Goal: Find contact information: Find contact information

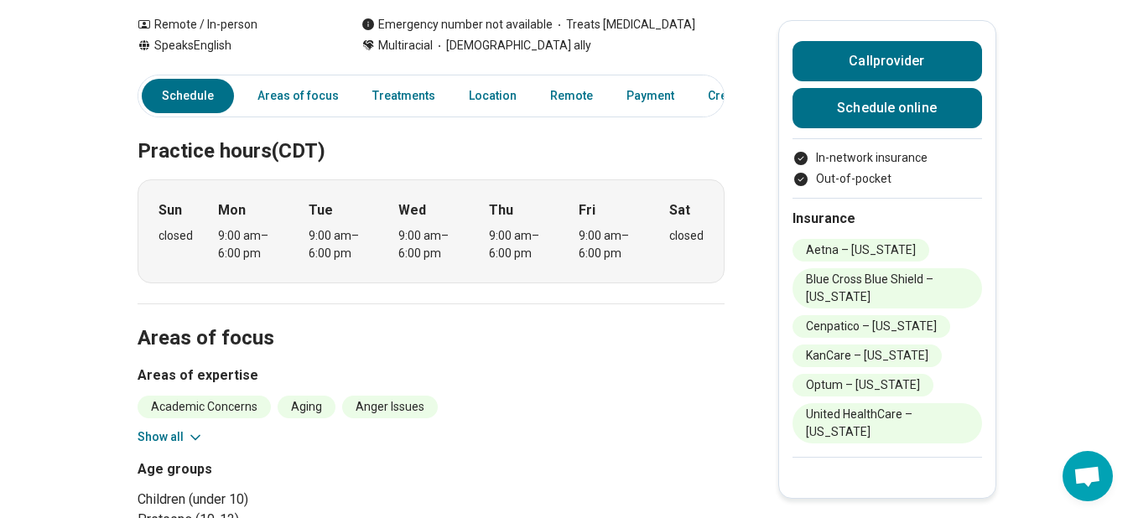
scroll to position [244, 0]
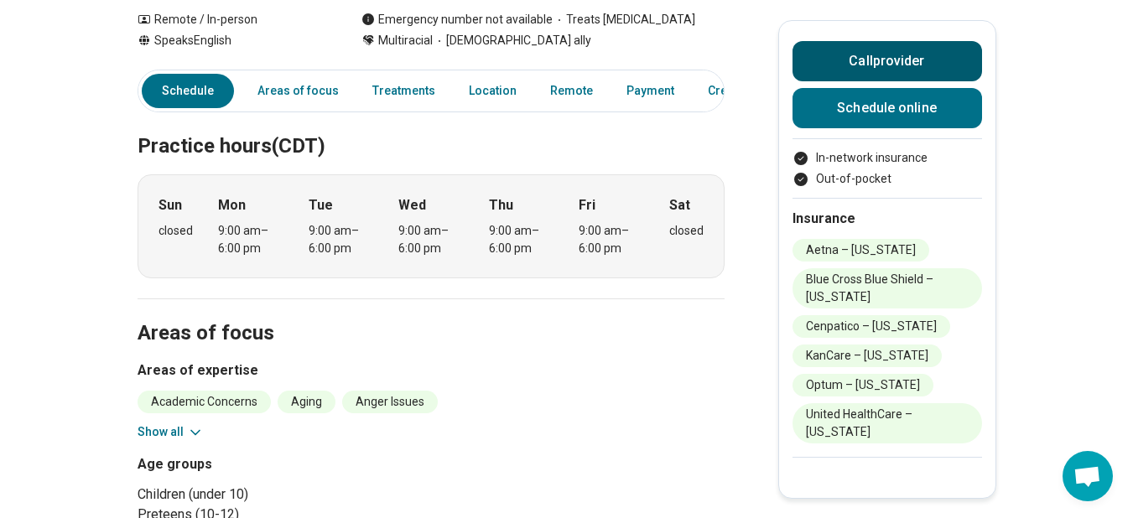
click at [896, 75] on button "Call provider" at bounding box center [886, 61] width 189 height 40
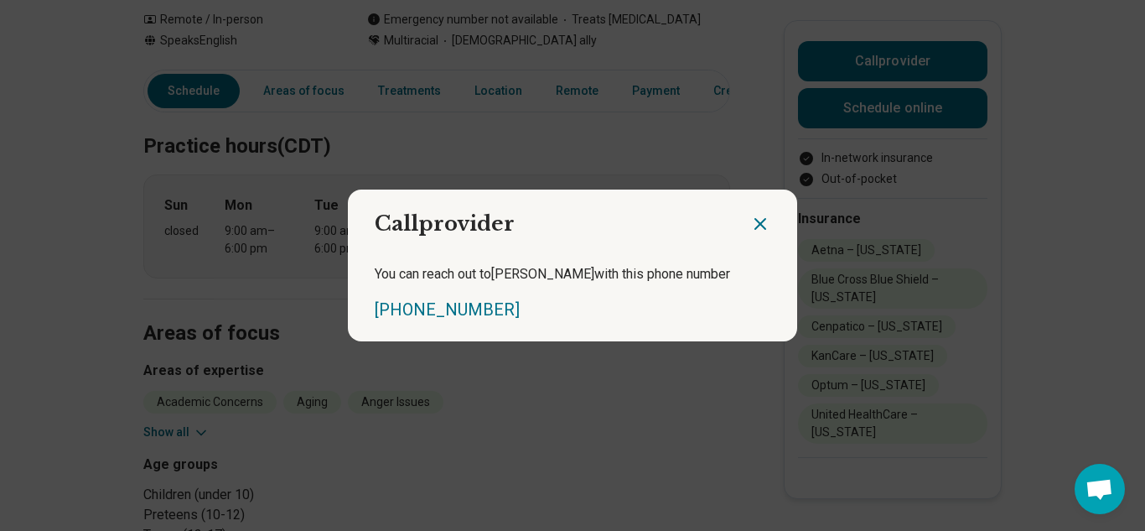
click at [757, 227] on icon "Close dialog" at bounding box center [760, 224] width 10 height 10
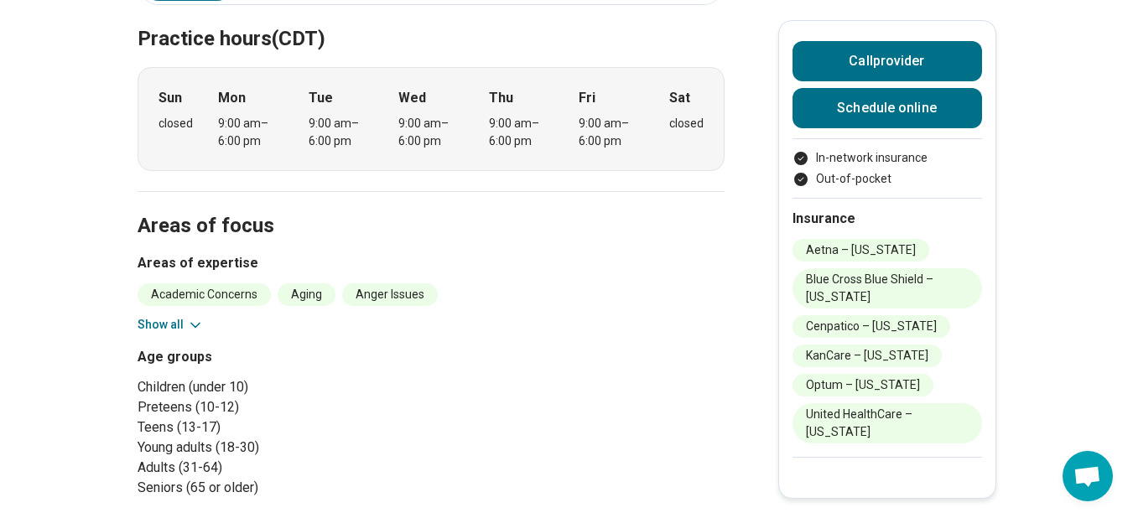
scroll to position [0, 0]
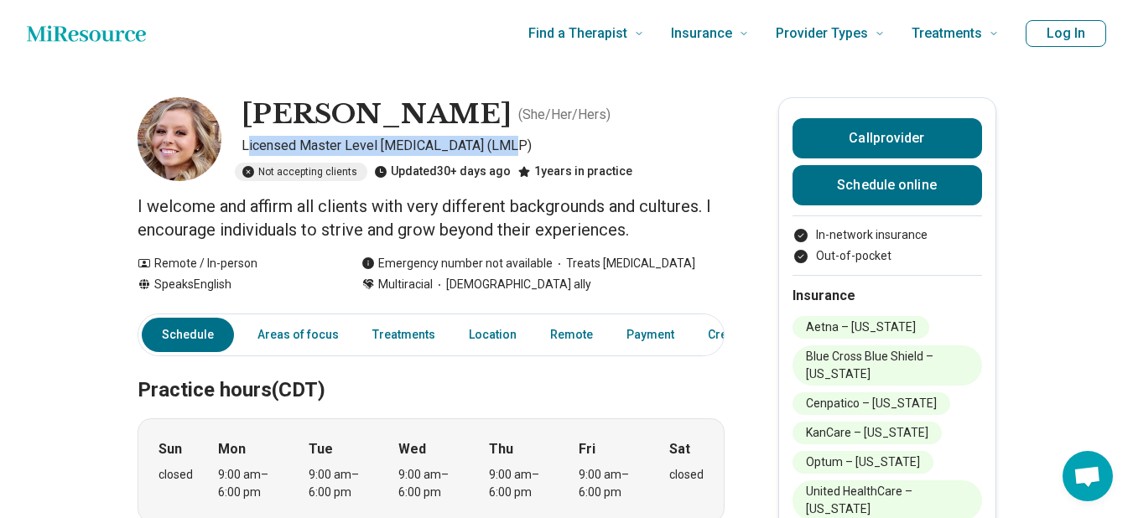
drag, startPoint x: 256, startPoint y: 145, endPoint x: 515, endPoint y: 148, distance: 259.1
click at [515, 148] on p "Licensed Master Level [MEDICAL_DATA] (LMLP)" at bounding box center [482, 146] width 483 height 20
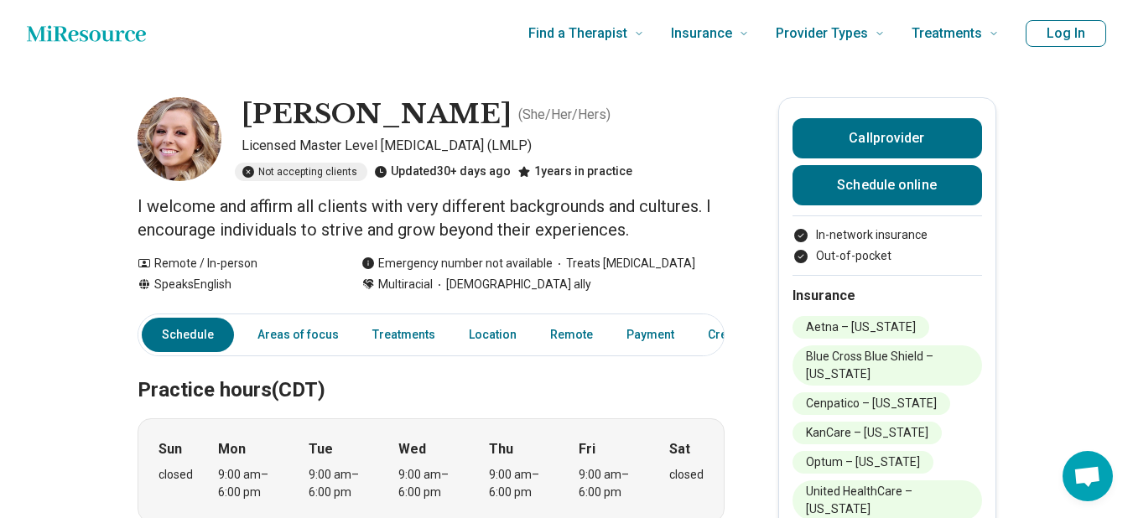
drag, startPoint x: 515, startPoint y: 148, endPoint x: 316, endPoint y: 141, distance: 198.9
click at [316, 141] on p "Licensed Master Level [MEDICAL_DATA] (LMLP)" at bounding box center [482, 146] width 483 height 20
click at [244, 148] on div "[PERSON_NAME] ( She/Her/Hers ) Licensed Master Level [MEDICAL_DATA] (LMLP) Not …" at bounding box center [431, 139] width 587 height 84
click at [252, 144] on p "Licensed Master Level [MEDICAL_DATA] (LMLP)" at bounding box center [482, 146] width 483 height 20
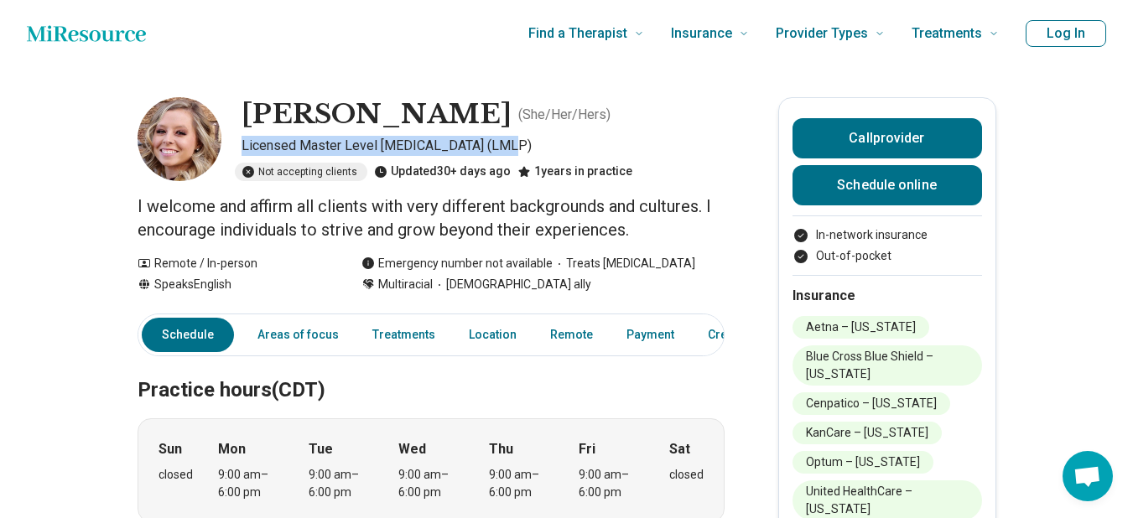
drag, startPoint x: 249, startPoint y: 143, endPoint x: 511, endPoint y: 134, distance: 262.6
click at [511, 134] on div "[PERSON_NAME] ( She/Her/Hers ) Licensed Master Level [MEDICAL_DATA] (LMLP) Not …" at bounding box center [431, 139] width 587 height 84
copy p "Licensed Master Level [MEDICAL_DATA] (LMLP)"
